Goal: Contribute content

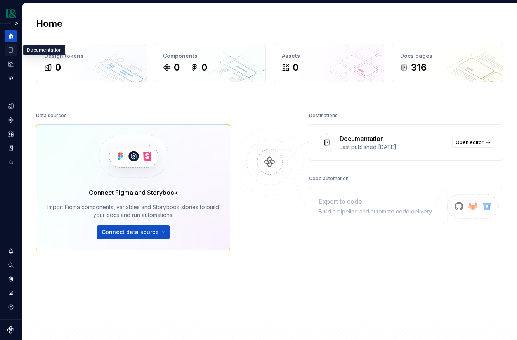
click at [13, 51] on icon "Documentation" at bounding box center [11, 50] width 4 height 5
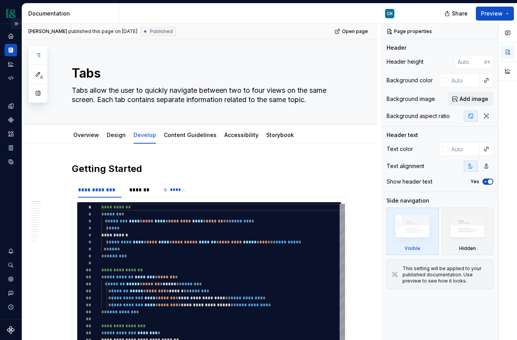
click at [15, 21] on button "Expand sidebar" at bounding box center [16, 23] width 11 height 11
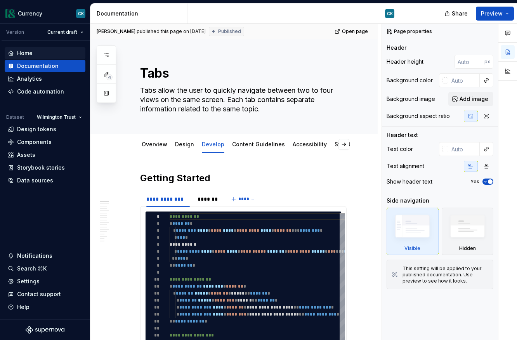
click at [28, 49] on div "Home" at bounding box center [25, 53] width 16 height 8
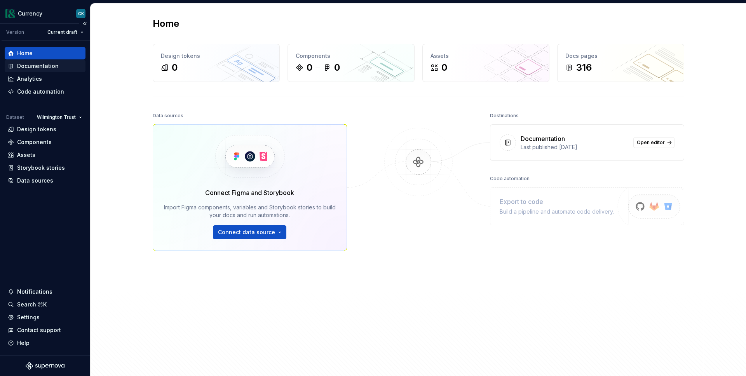
click at [42, 68] on div "Documentation" at bounding box center [38, 66] width 42 height 8
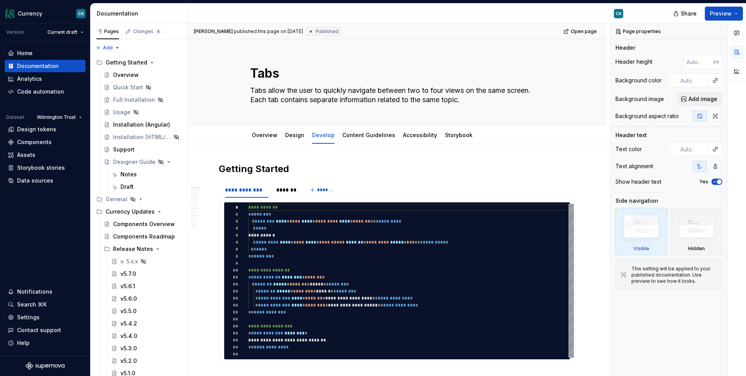
type textarea "*"
